Goal: Task Accomplishment & Management: Manage account settings

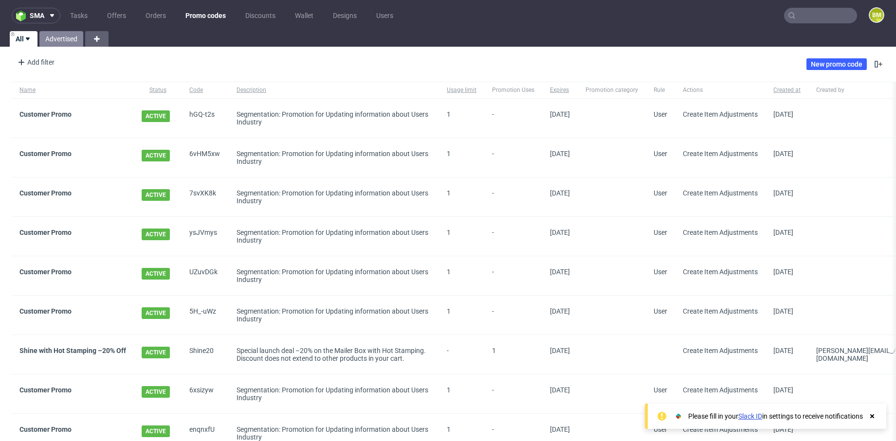
click at [59, 37] on link "Advertised" at bounding box center [61, 39] width 44 height 16
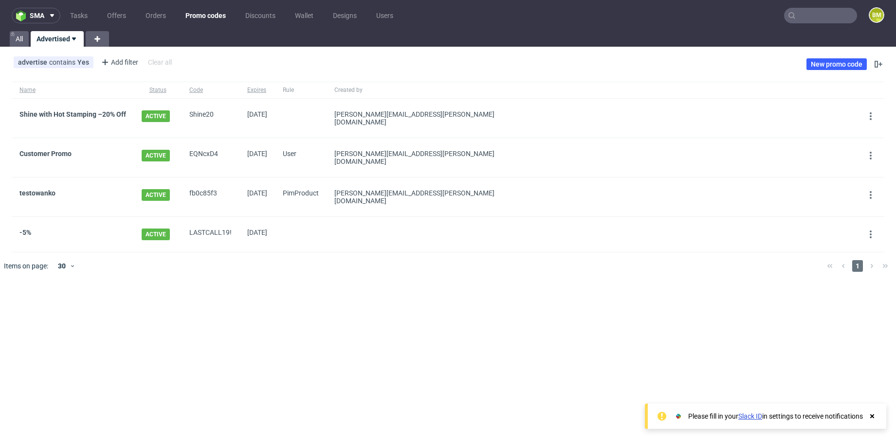
click at [383, 283] on div "sma Tasks Offers Orders Promo codes Discounts Wallet Designs Users BM All Adver…" at bounding box center [448, 220] width 896 height 441
click at [563, 279] on div "sma Tasks Offers Orders Promo codes Discounts Wallet Designs Users BM All Adver…" at bounding box center [448, 220] width 896 height 441
click at [414, 285] on div "sma Tasks Offers Orders Promo codes Discounts Wallet Designs Users BM All Adver…" at bounding box center [448, 220] width 896 height 441
click at [536, 325] on div "sma Tasks Offers Orders Promo codes Discounts Wallet Designs Users BM All Adver…" at bounding box center [448, 220] width 896 height 441
click at [625, 311] on div "sma Tasks Offers Orders Promo codes Discounts Wallet Designs Users BM All Adver…" at bounding box center [448, 220] width 896 height 441
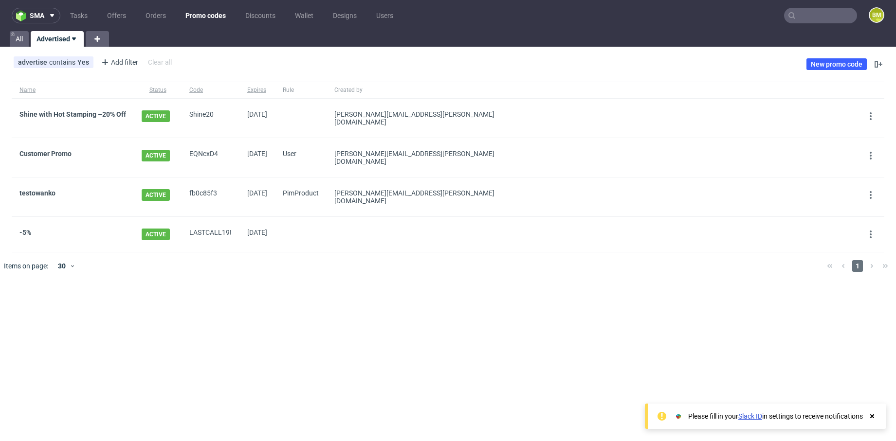
click at [701, 44] on div "All Advertised" at bounding box center [448, 39] width 896 height 16
click at [744, 295] on div "sma Tasks Offers Orders Promo codes Discounts Wallet Designs Users BM All Adver…" at bounding box center [448, 220] width 896 height 441
click at [631, 314] on div "sma Tasks Offers Orders Promo codes Discounts Wallet Designs Users BM All Adver…" at bounding box center [448, 220] width 896 height 441
click at [414, 324] on div "sma Tasks Offers Orders Promo codes Discounts Wallet Designs Users BM All Adver…" at bounding box center [448, 220] width 896 height 441
click at [871, 191] on icon at bounding box center [871, 195] width 8 height 8
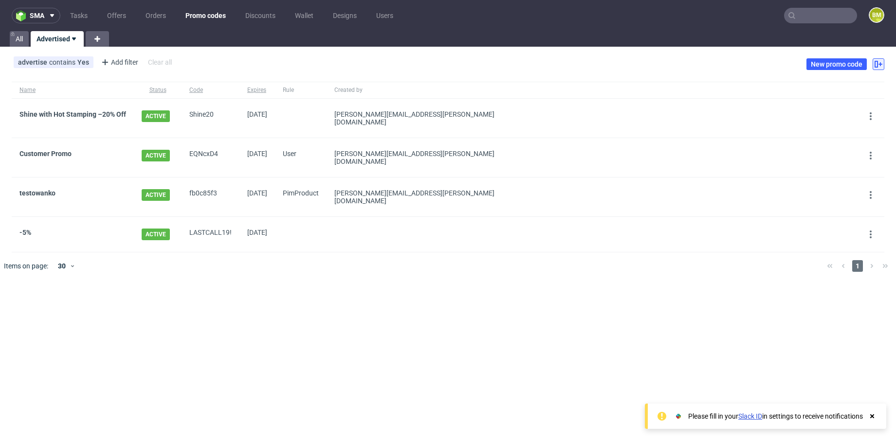
click at [882, 60] on icon at bounding box center [879, 64] width 8 height 8
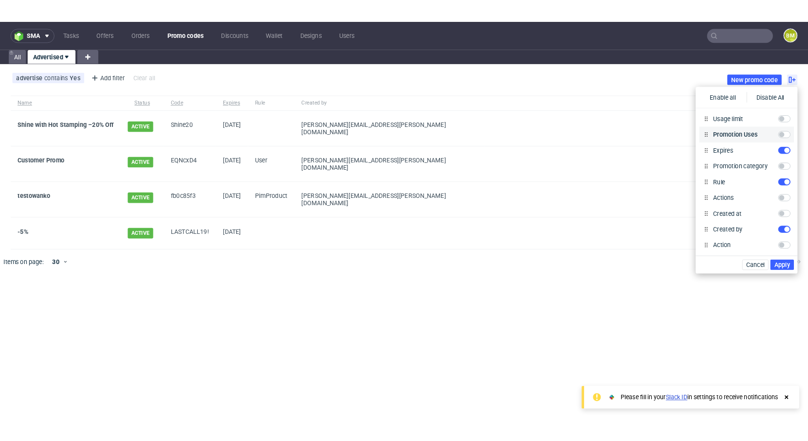
scroll to position [72, 0]
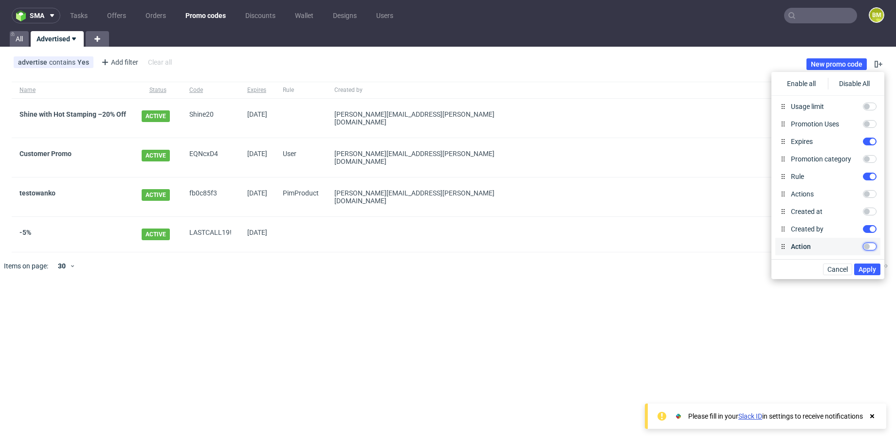
click at [869, 246] on input "Action" at bounding box center [870, 247] width 14 height 8
checkbox input "true"
click at [870, 271] on span "Apply" at bounding box center [868, 269] width 18 height 7
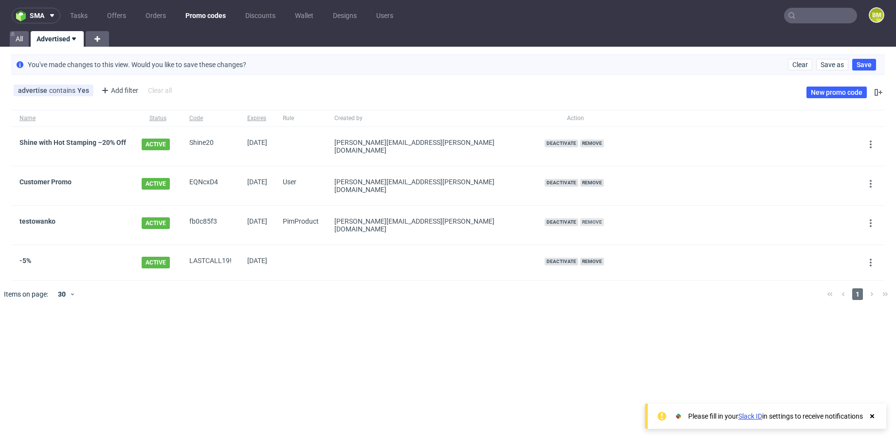
click at [580, 219] on span "Remove" at bounding box center [592, 223] width 24 height 8
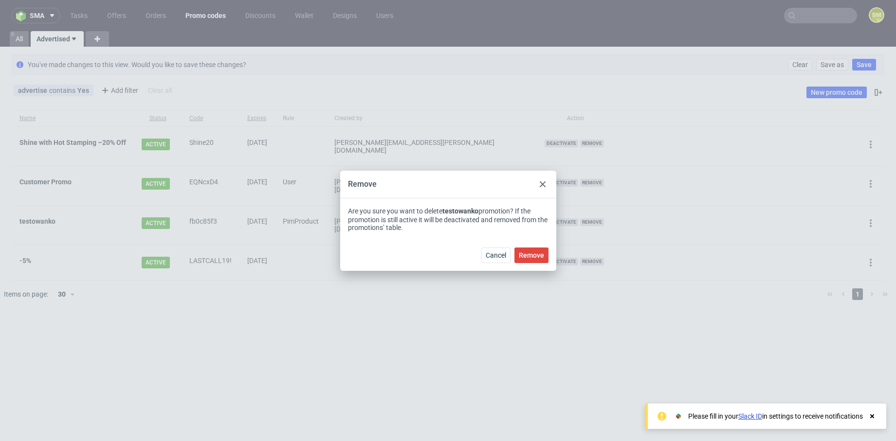
click at [543, 182] on icon at bounding box center [543, 185] width 6 height 6
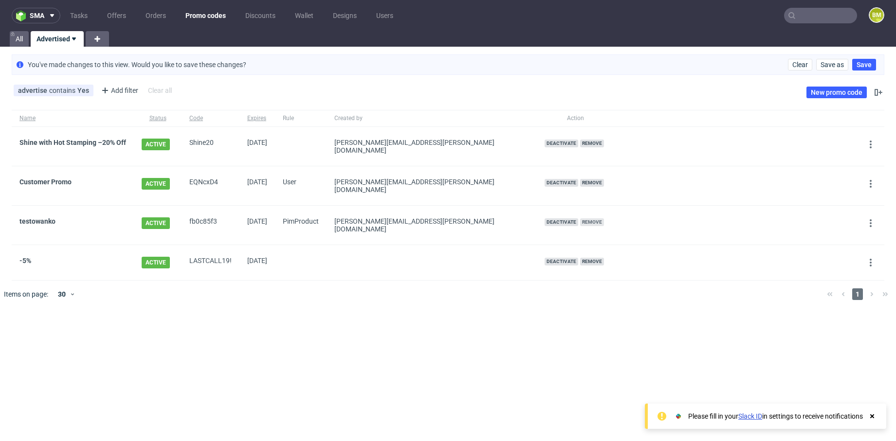
click at [580, 219] on span "Remove" at bounding box center [592, 223] width 24 height 8
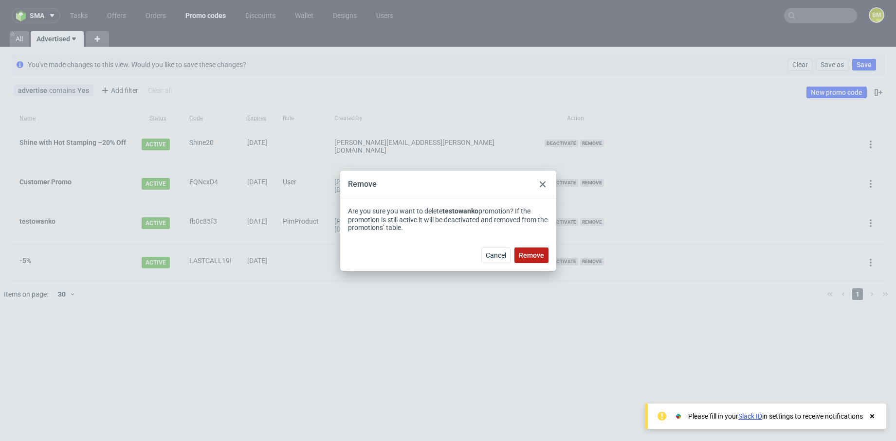
click at [533, 254] on span "Remove" at bounding box center [531, 255] width 25 height 7
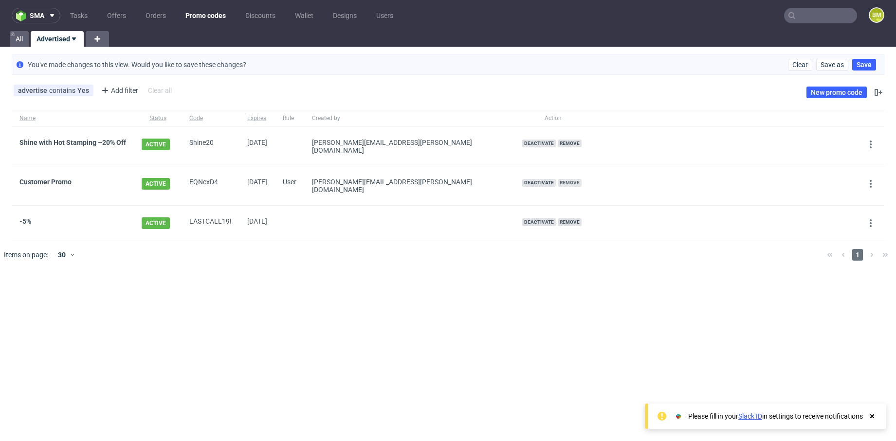
click at [558, 179] on span "Remove" at bounding box center [570, 183] width 24 height 8
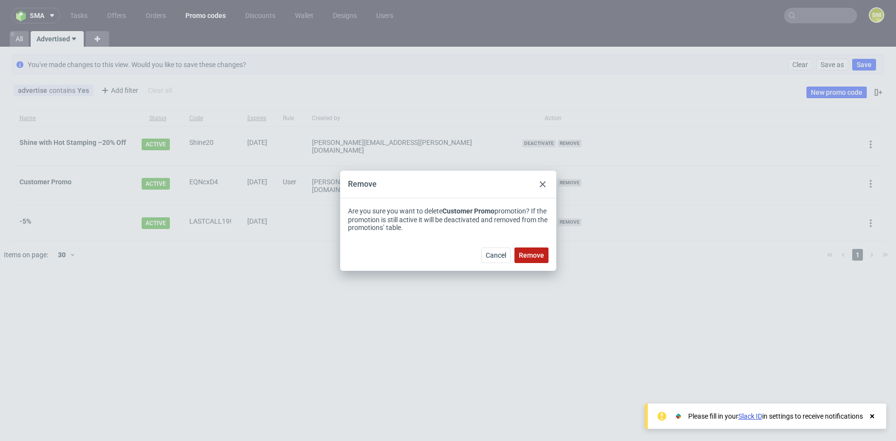
click at [538, 260] on button "Remove" at bounding box center [531, 256] width 34 height 16
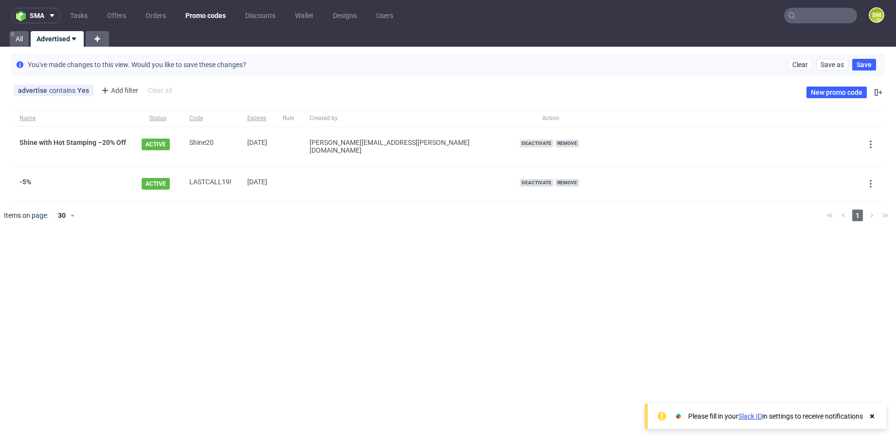
click at [538, 260] on div "sma Tasks Offers Orders Promo codes Discounts Wallet Designs Users BM All Adver…" at bounding box center [448, 220] width 896 height 441
click at [555, 179] on span "Remove" at bounding box center [567, 183] width 24 height 8
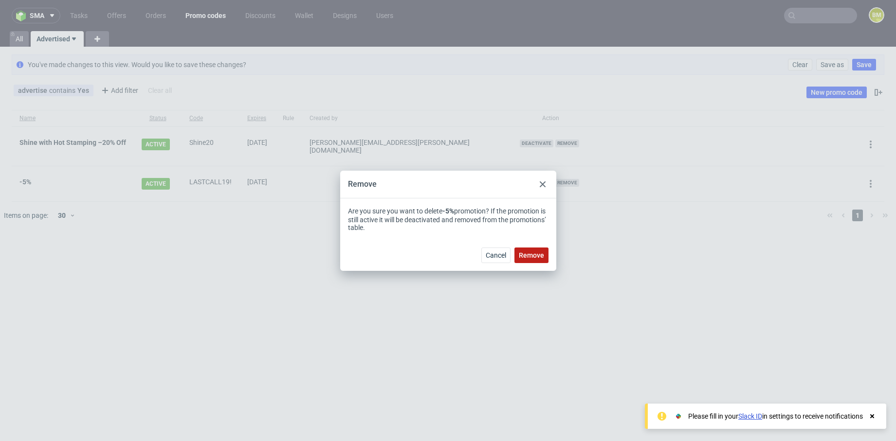
click at [533, 252] on span "Remove" at bounding box center [531, 255] width 25 height 7
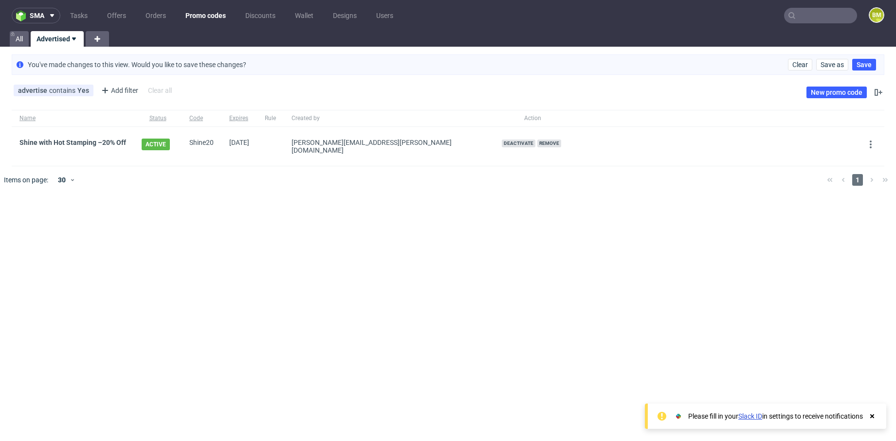
click at [547, 219] on div "sma Tasks Offers Orders Promo codes Discounts Wallet Designs Users BM All Adver…" at bounding box center [448, 220] width 896 height 441
click at [22, 37] on link "All" at bounding box center [19, 39] width 19 height 16
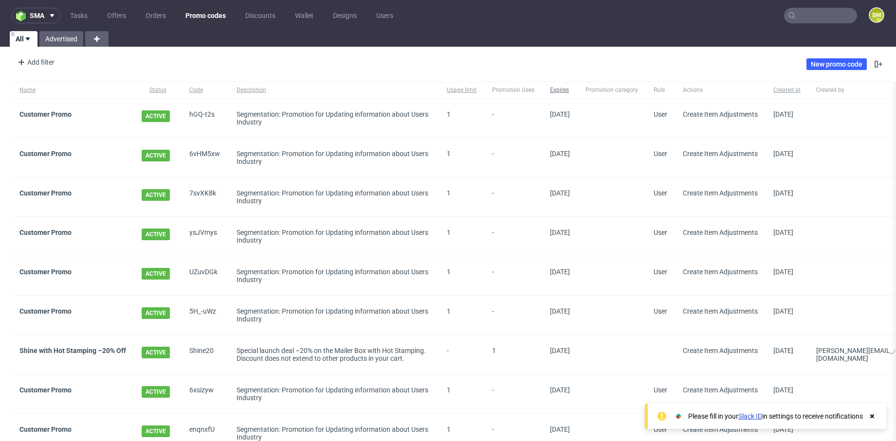
click at [561, 88] on span "Expires" at bounding box center [560, 90] width 20 height 8
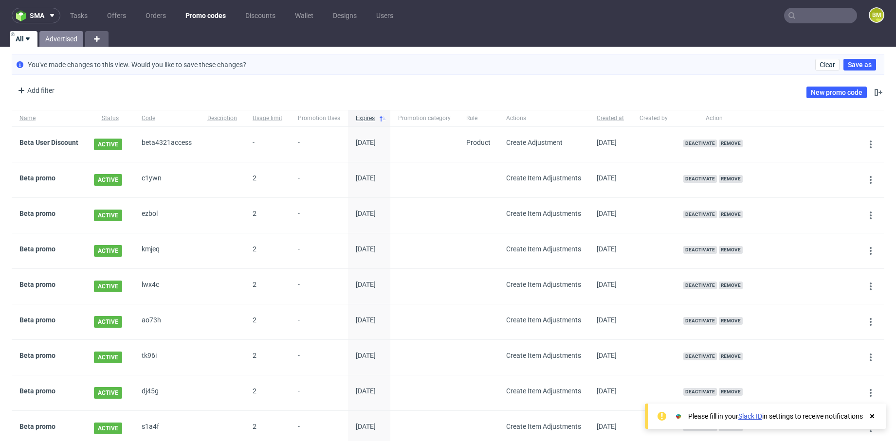
click at [46, 37] on link "Advertised" at bounding box center [61, 39] width 44 height 16
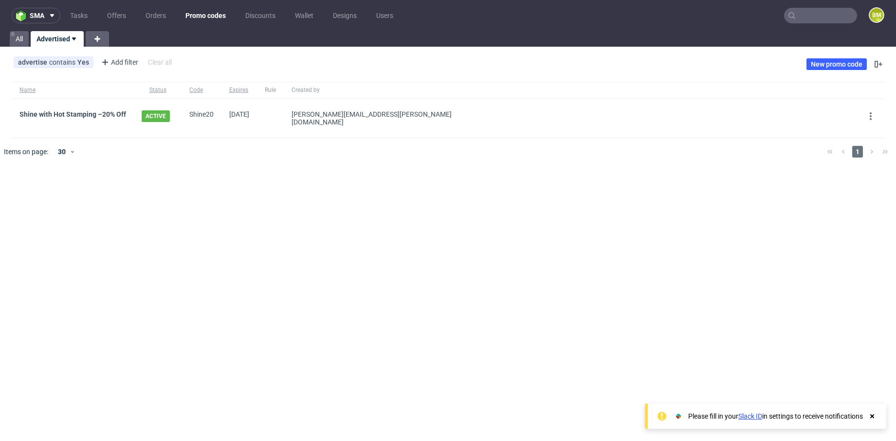
click at [482, 251] on div "sma Tasks Offers Orders Promo codes Discounts Wallet Designs Users BM All Adver…" at bounding box center [448, 220] width 896 height 441
click at [314, 199] on div "sma Tasks Offers Orders Promo codes Discounts Wallet Designs Users BM All Adver…" at bounding box center [448, 220] width 896 height 441
click at [87, 119] on span "Shine with Hot Stamping –20% Off" at bounding box center [72, 118] width 107 height 16
click at [90, 115] on link "Shine with Hot Stamping –20% Off" at bounding box center [72, 114] width 107 height 8
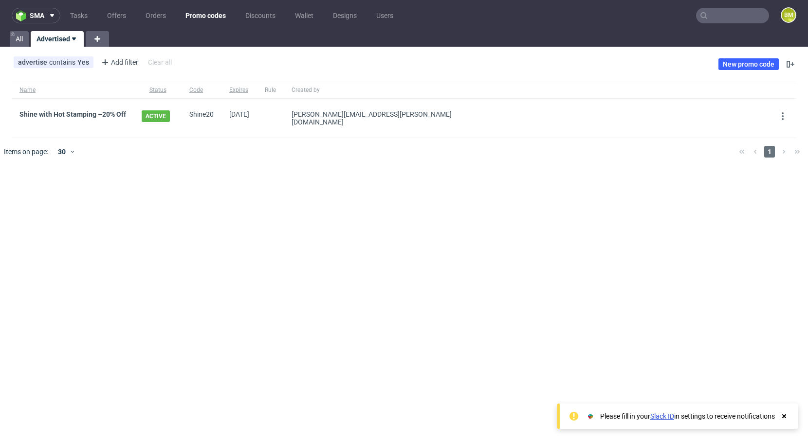
click at [264, 251] on div "sma Tasks Offers Orders Promo codes Discounts Wallet Designs Users BM All Adver…" at bounding box center [404, 220] width 808 height 441
click at [265, 254] on div "sma Tasks Offers Orders Promo codes Discounts Wallet Designs Users BM All Adver…" at bounding box center [404, 220] width 808 height 441
click at [118, 113] on link "Shine with Hot Stamping –20% Off" at bounding box center [72, 114] width 107 height 8
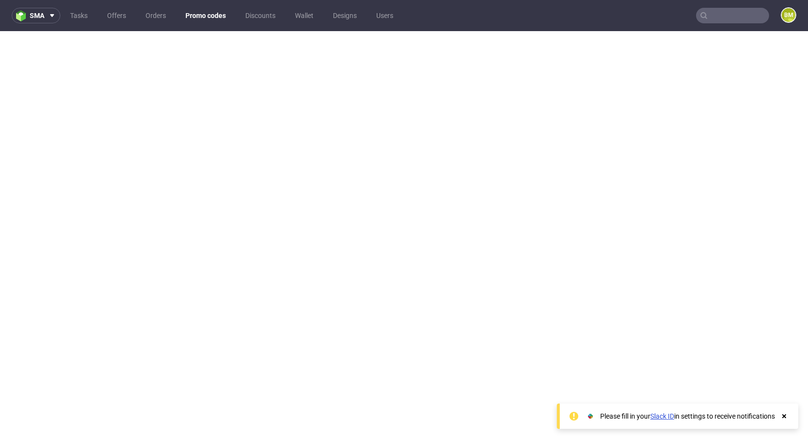
click at [785, 415] on use at bounding box center [784, 417] width 4 height 4
click at [784, 416] on use at bounding box center [784, 417] width 4 height 4
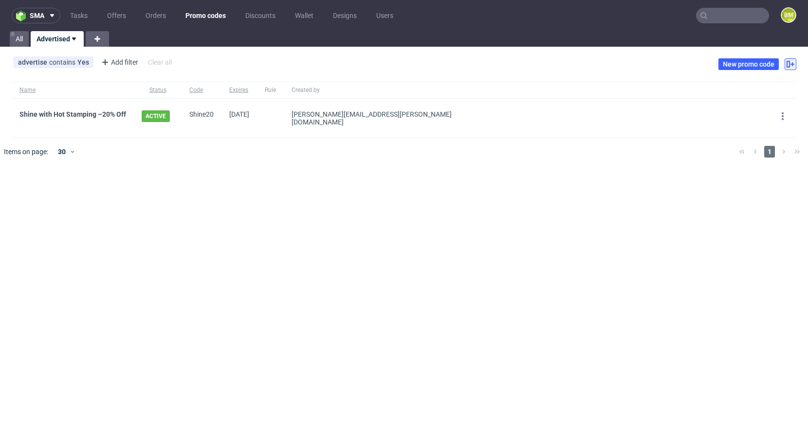
click at [787, 62] on icon at bounding box center [791, 64] width 8 height 8
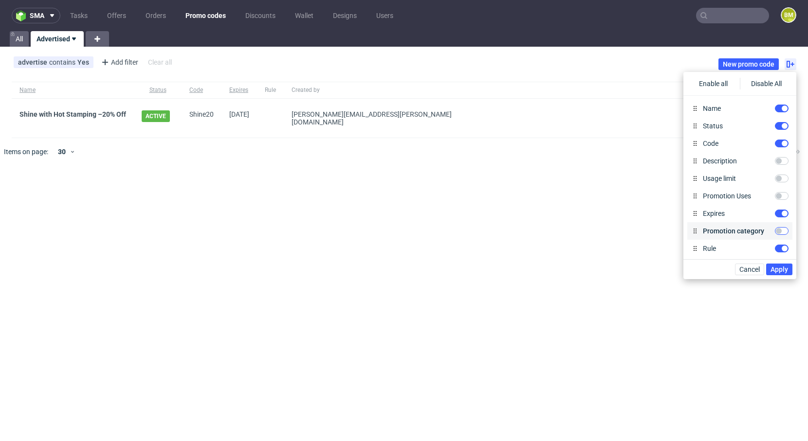
scroll to position [72, 0]
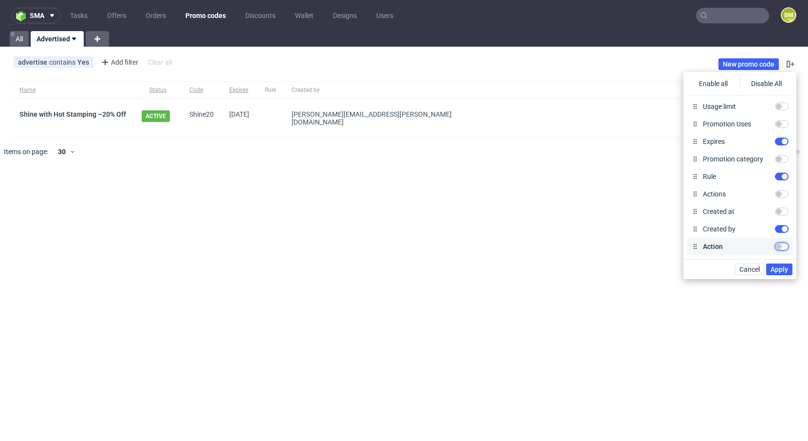
click at [781, 249] on input "Action" at bounding box center [782, 247] width 14 height 8
checkbox input "true"
click at [779, 274] on button "Apply" at bounding box center [779, 270] width 26 height 12
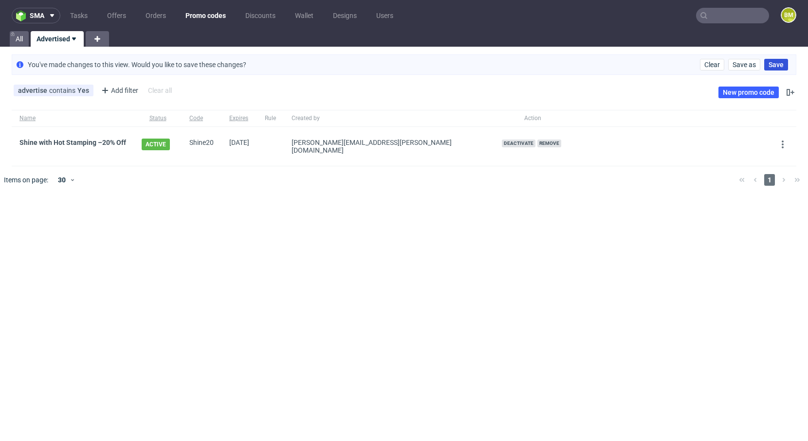
click at [779, 66] on span "Save" at bounding box center [776, 64] width 15 height 7
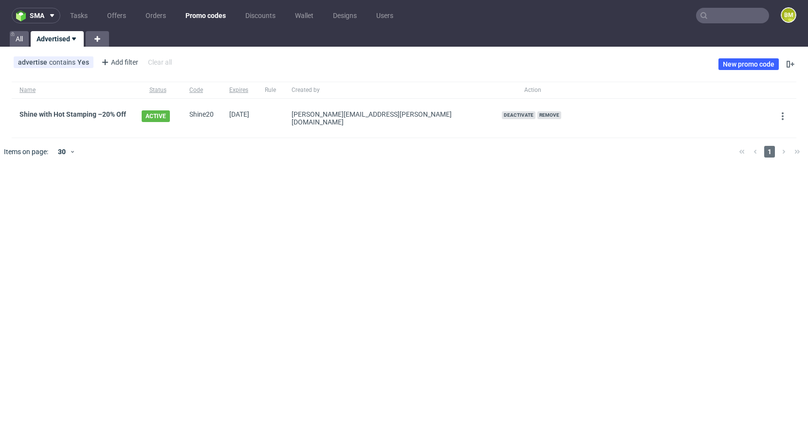
click at [590, 233] on div "sma Tasks Offers Orders Promo codes Discounts Wallet Designs Users BM All Adver…" at bounding box center [404, 220] width 808 height 441
click at [790, 64] on use at bounding box center [791, 64] width 8 height 7
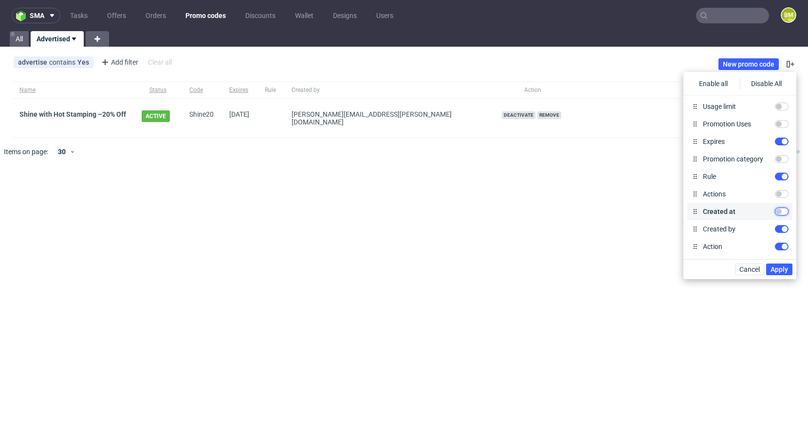
click at [782, 212] on input "Created at" at bounding box center [782, 212] width 14 height 8
checkbox input "true"
click at [782, 269] on span "Apply" at bounding box center [780, 269] width 18 height 7
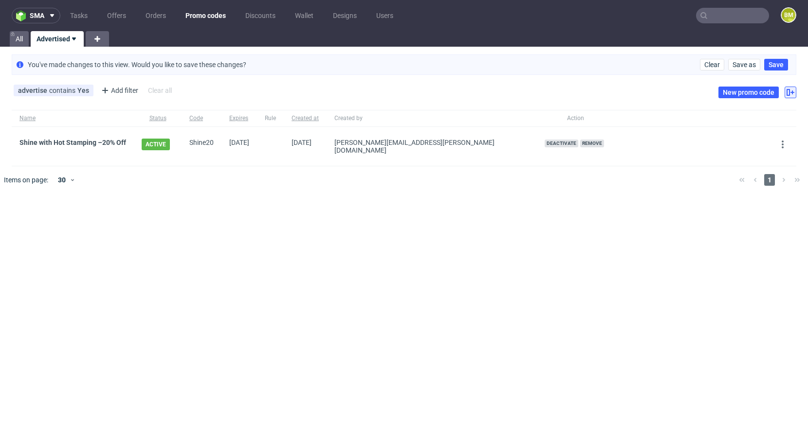
click at [790, 89] on icon at bounding box center [791, 93] width 8 height 8
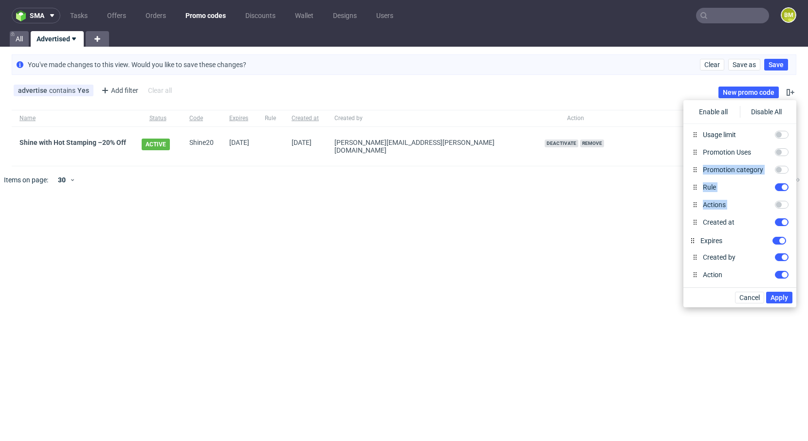
drag, startPoint x: 695, startPoint y: 170, endPoint x: 692, endPoint y: 241, distance: 71.1
click at [782, 302] on button "Apply" at bounding box center [779, 298] width 26 height 12
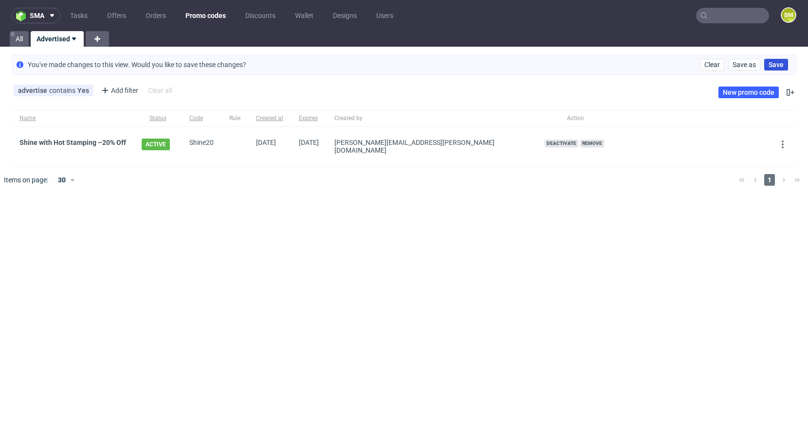
click at [774, 62] on span "Save" at bounding box center [776, 64] width 15 height 7
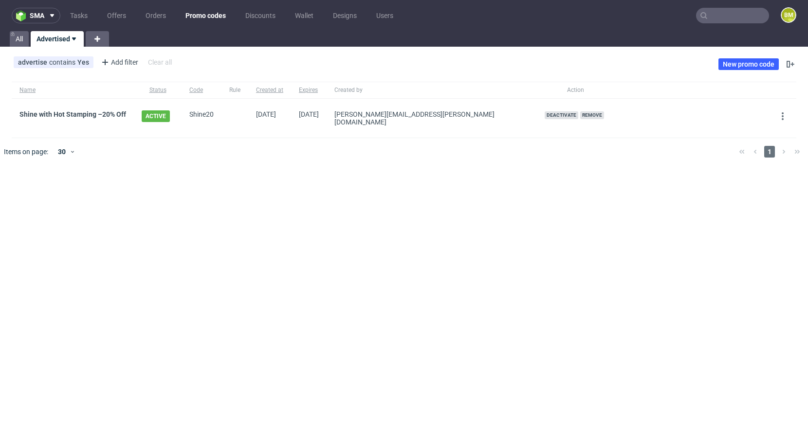
click at [499, 190] on div "sma Tasks Offers Orders Promo codes Discounts Wallet Designs Users BM All Adver…" at bounding box center [404, 220] width 808 height 441
click at [180, 218] on div "sma Tasks Offers Orders Promo codes Discounts Wallet Designs Users BM All Adver…" at bounding box center [404, 220] width 808 height 441
click at [242, 193] on div "sma Tasks Offers Orders Promo codes Discounts Wallet Designs Users BM All Adver…" at bounding box center [404, 220] width 808 height 441
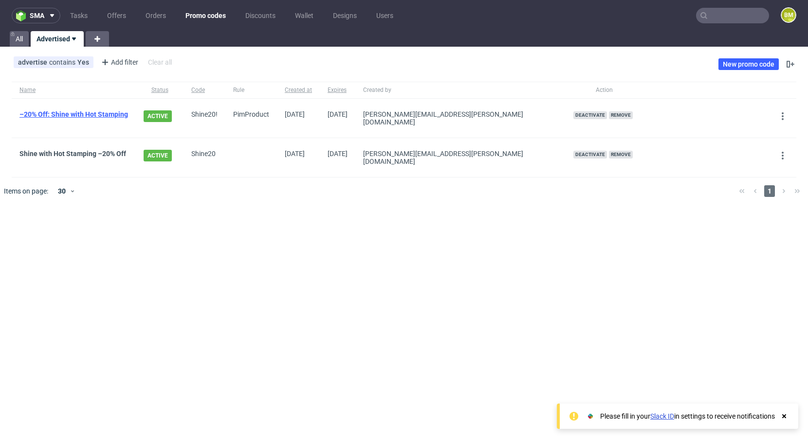
click at [117, 114] on link "–20% Off: Shine with Hot Stamping" at bounding box center [73, 114] width 109 height 8
click at [237, 221] on div "sma Tasks Offers Orders Promo codes Discounts Wallet Designs Users BM All Adver…" at bounding box center [404, 220] width 808 height 441
click at [236, 222] on div "sma Tasks Offers Orders Promo codes Discounts Wallet Designs Users BM All Adver…" at bounding box center [404, 220] width 808 height 441
click at [548, 191] on div at bounding box center [418, 191] width 626 height 27
click at [678, 287] on div "sma Tasks Offers Orders Promo codes Discounts Wallet Designs Users BM All Adver…" at bounding box center [404, 220] width 808 height 441
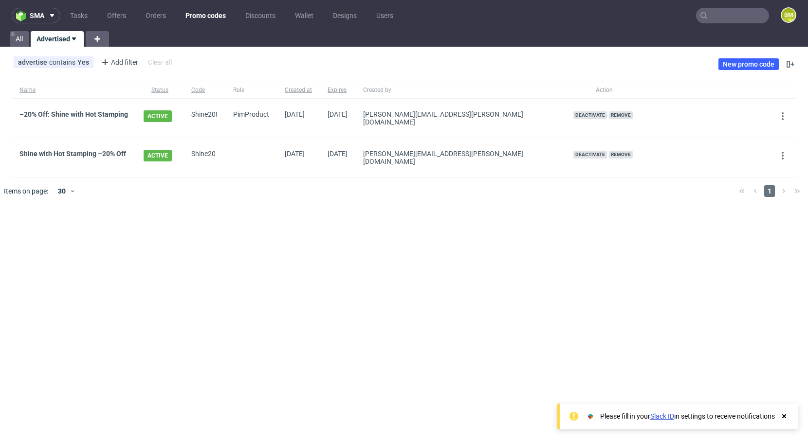
click at [406, 240] on div "sma Tasks Offers Orders Promo codes Discounts Wallet Designs Users BM All Adver…" at bounding box center [404, 220] width 808 height 441
click at [354, 230] on div "sma Tasks Offers Orders Promo codes Discounts Wallet Designs Users BM All Adver…" at bounding box center [404, 220] width 808 height 441
